Goal: Information Seeking & Learning: Learn about a topic

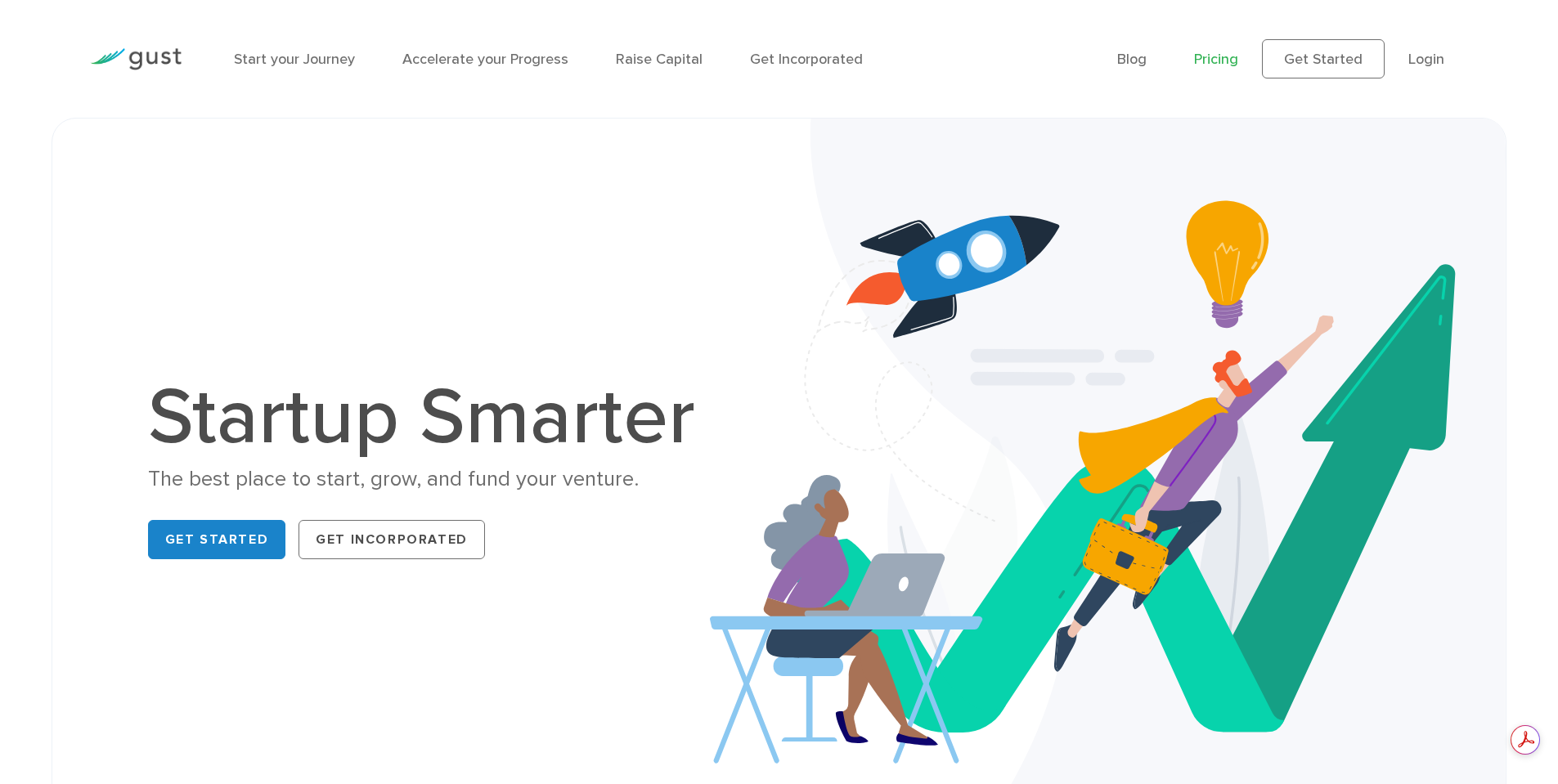
click at [1213, 58] on link "Pricing" at bounding box center [1216, 59] width 45 height 17
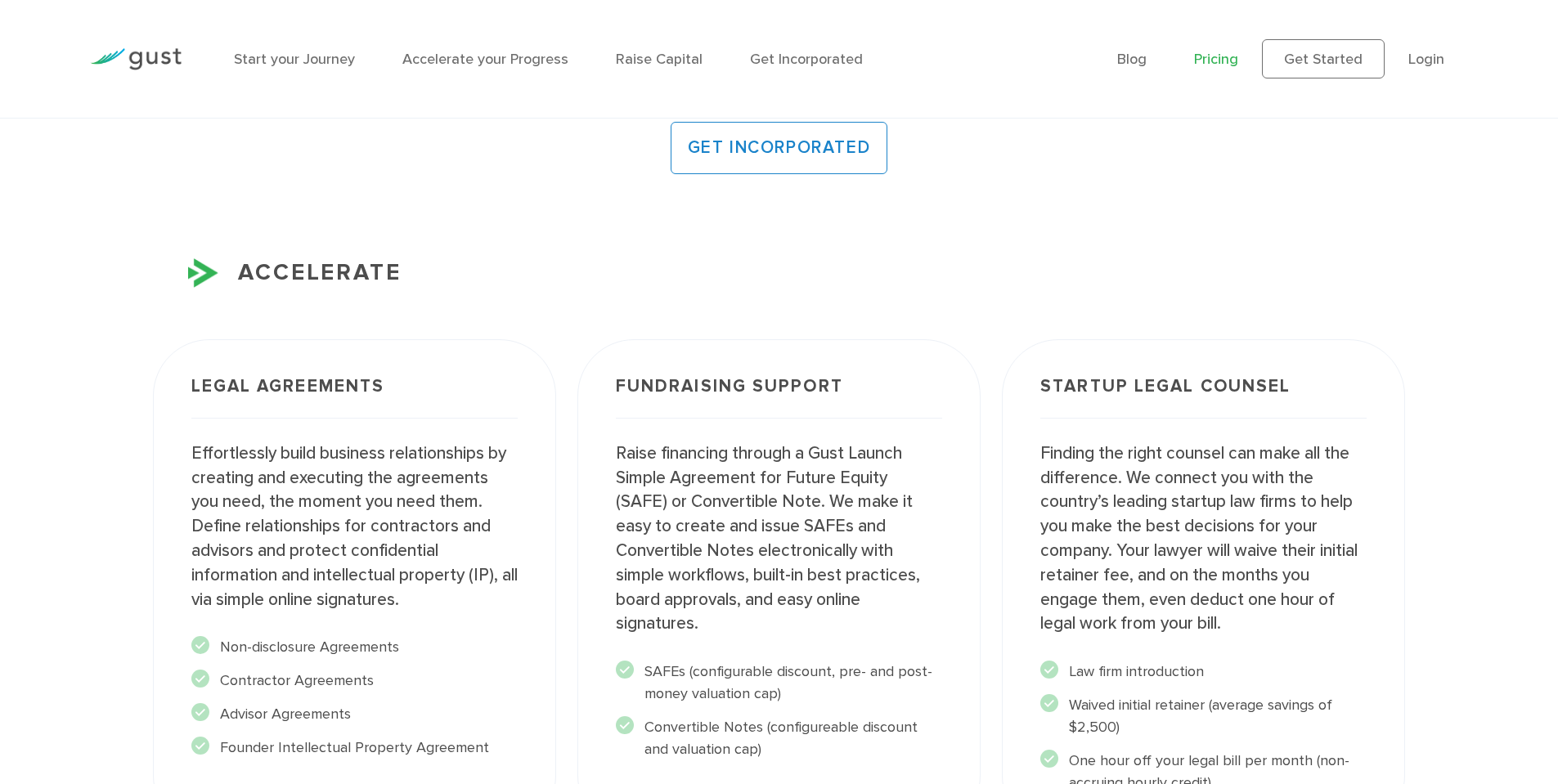
scroll to position [1635, 0]
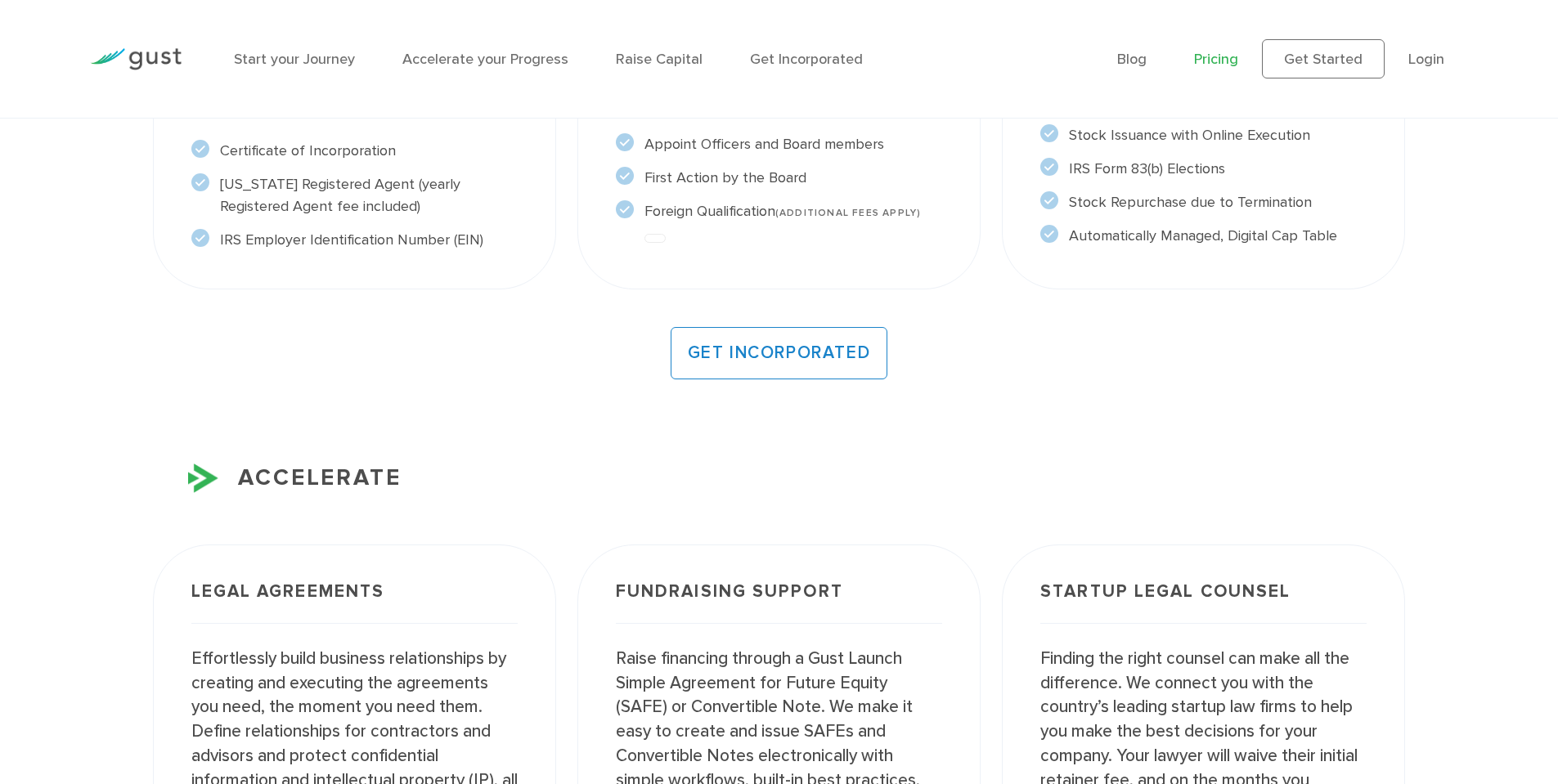
click at [1203, 59] on link "Pricing" at bounding box center [1216, 59] width 45 height 17
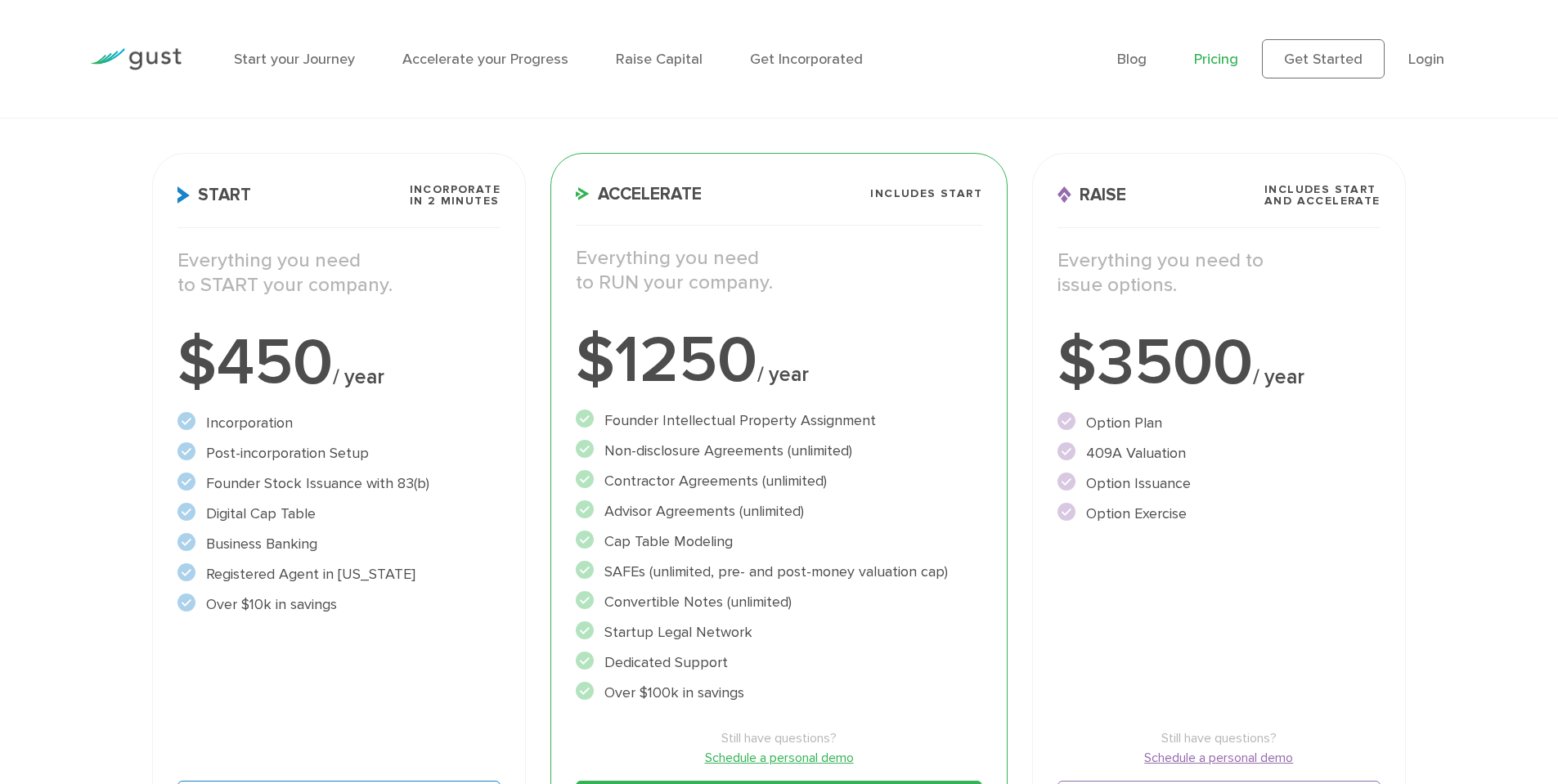
scroll to position [0, 0]
